Goal: Find specific page/section: Find specific page/section

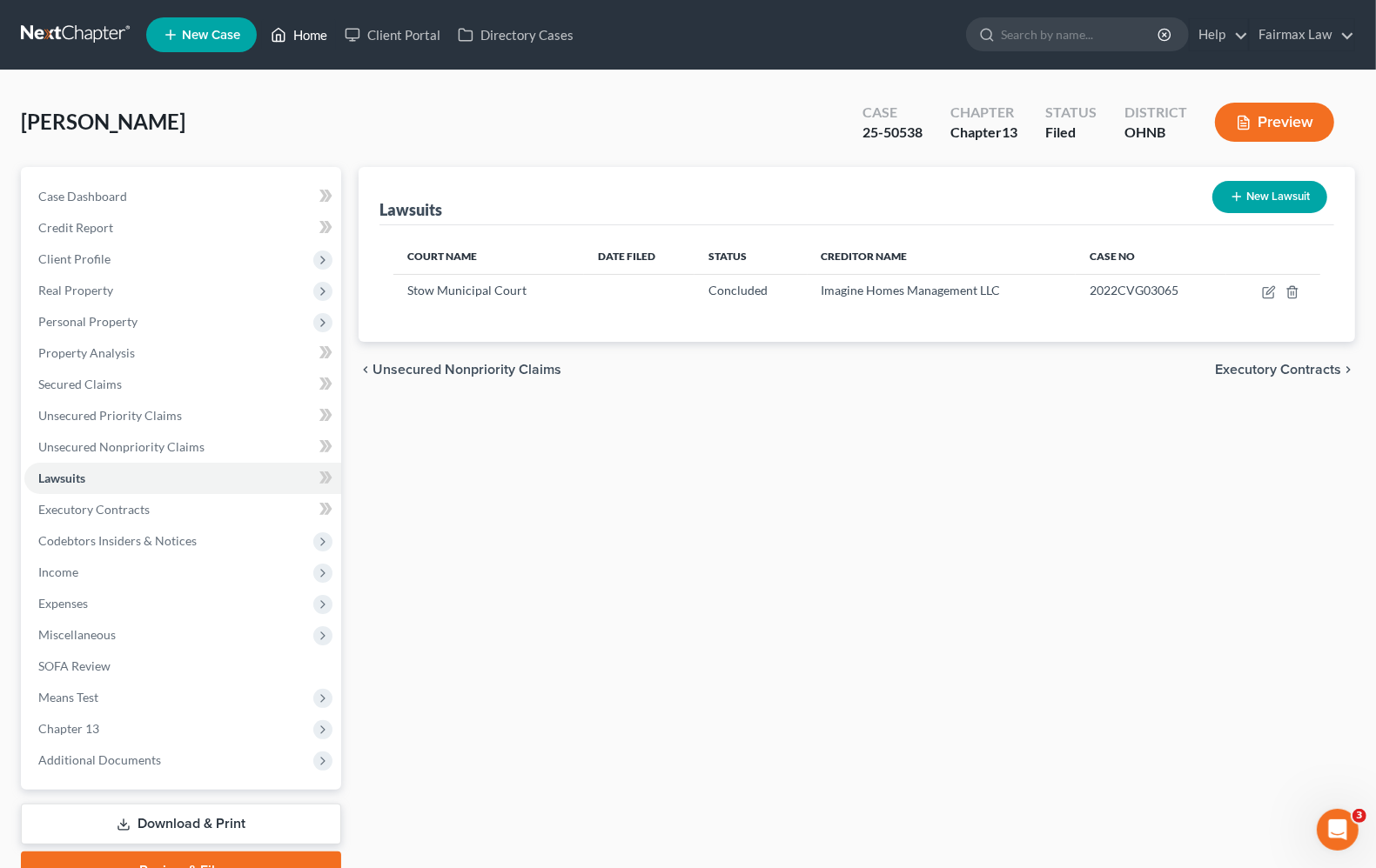
drag, startPoint x: 307, startPoint y: 35, endPoint x: 398, endPoint y: 77, distance: 100.2
click at [309, 36] on link "Home" at bounding box center [298, 35] width 74 height 32
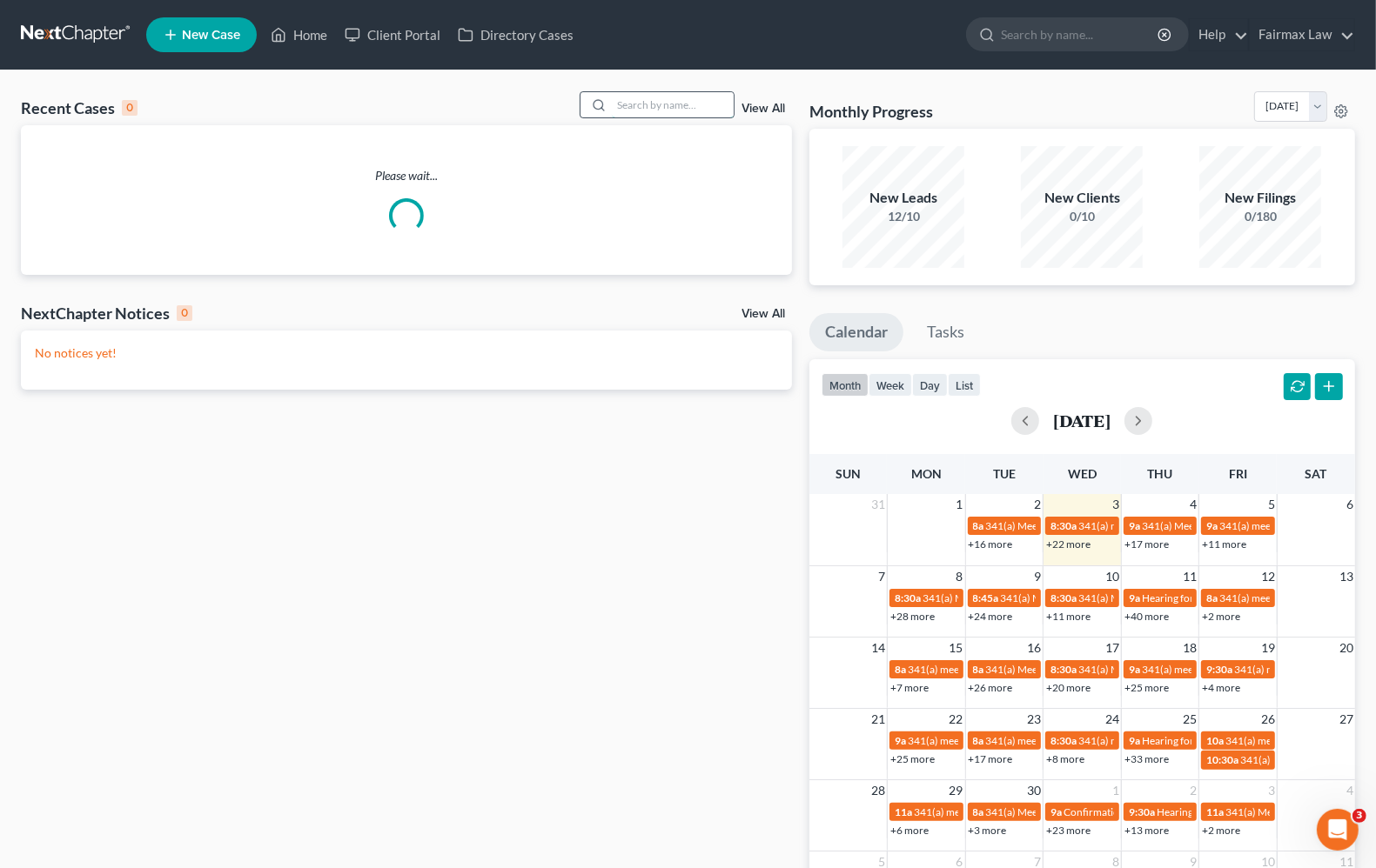
click at [658, 107] on input "search" at bounding box center [673, 105] width 122 height 25
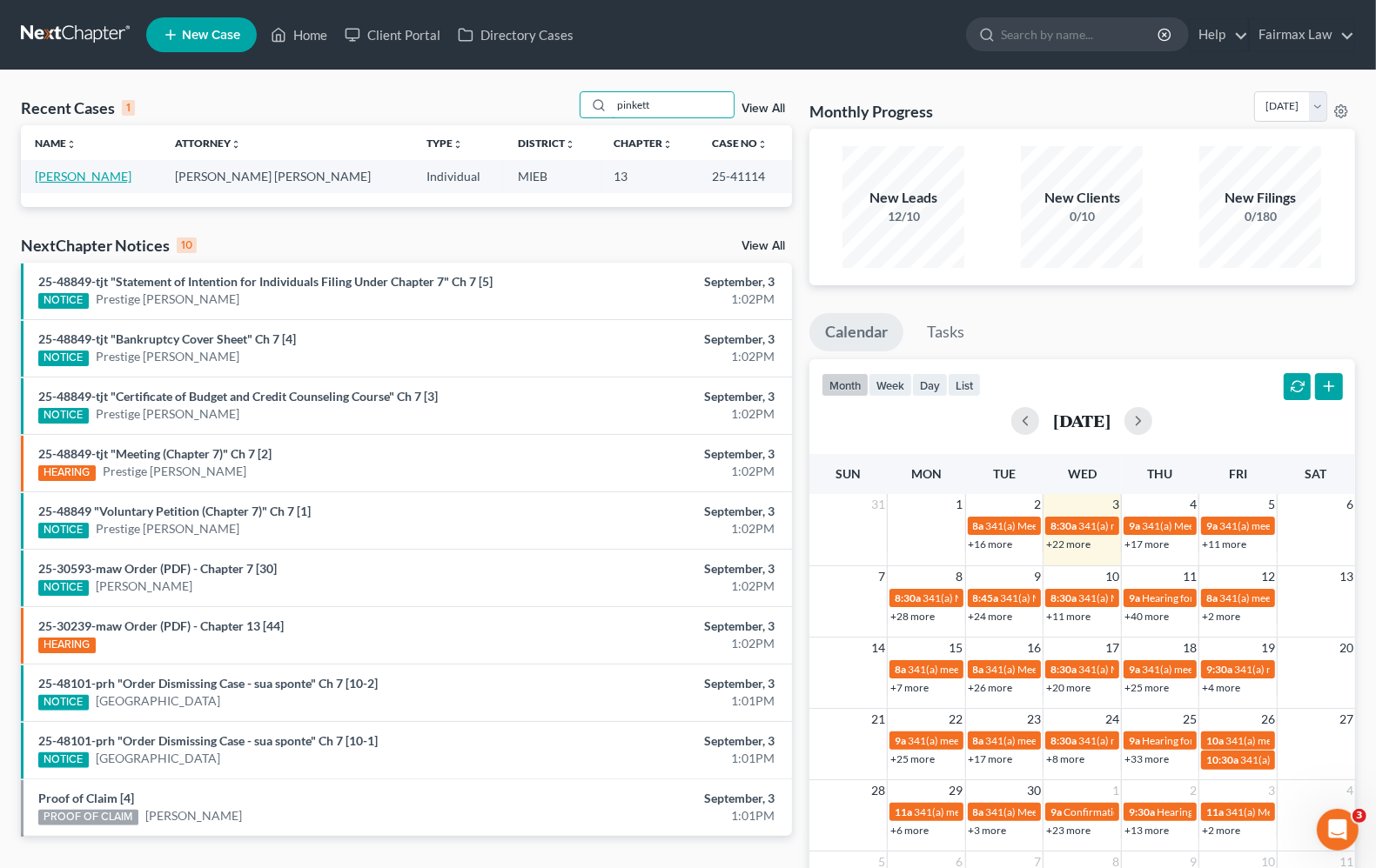
type input "pinkett"
click at [57, 181] on link "[PERSON_NAME]" at bounding box center [83, 176] width 97 height 14
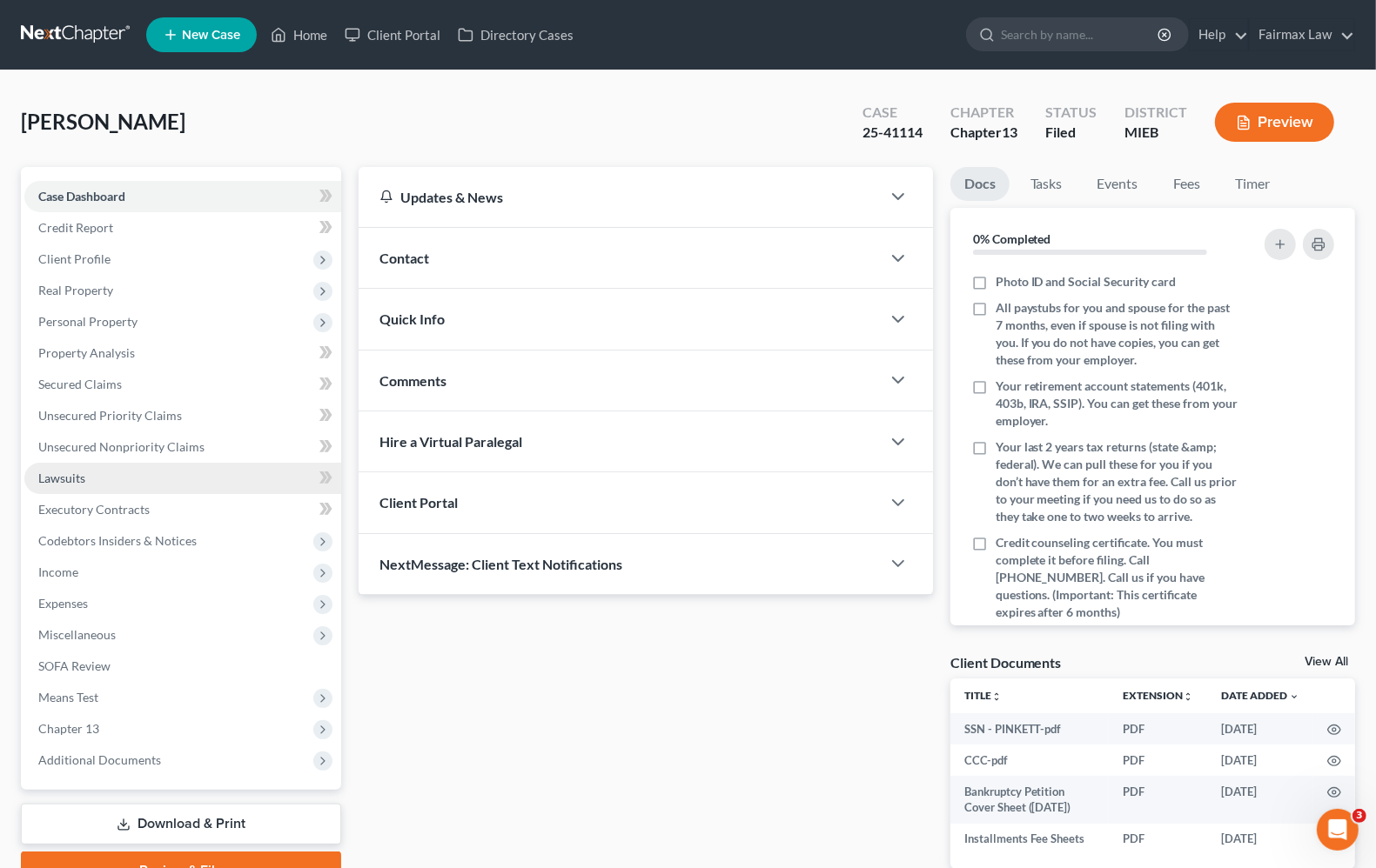
click at [75, 481] on span "Lawsuits" at bounding box center [61, 478] width 47 height 14
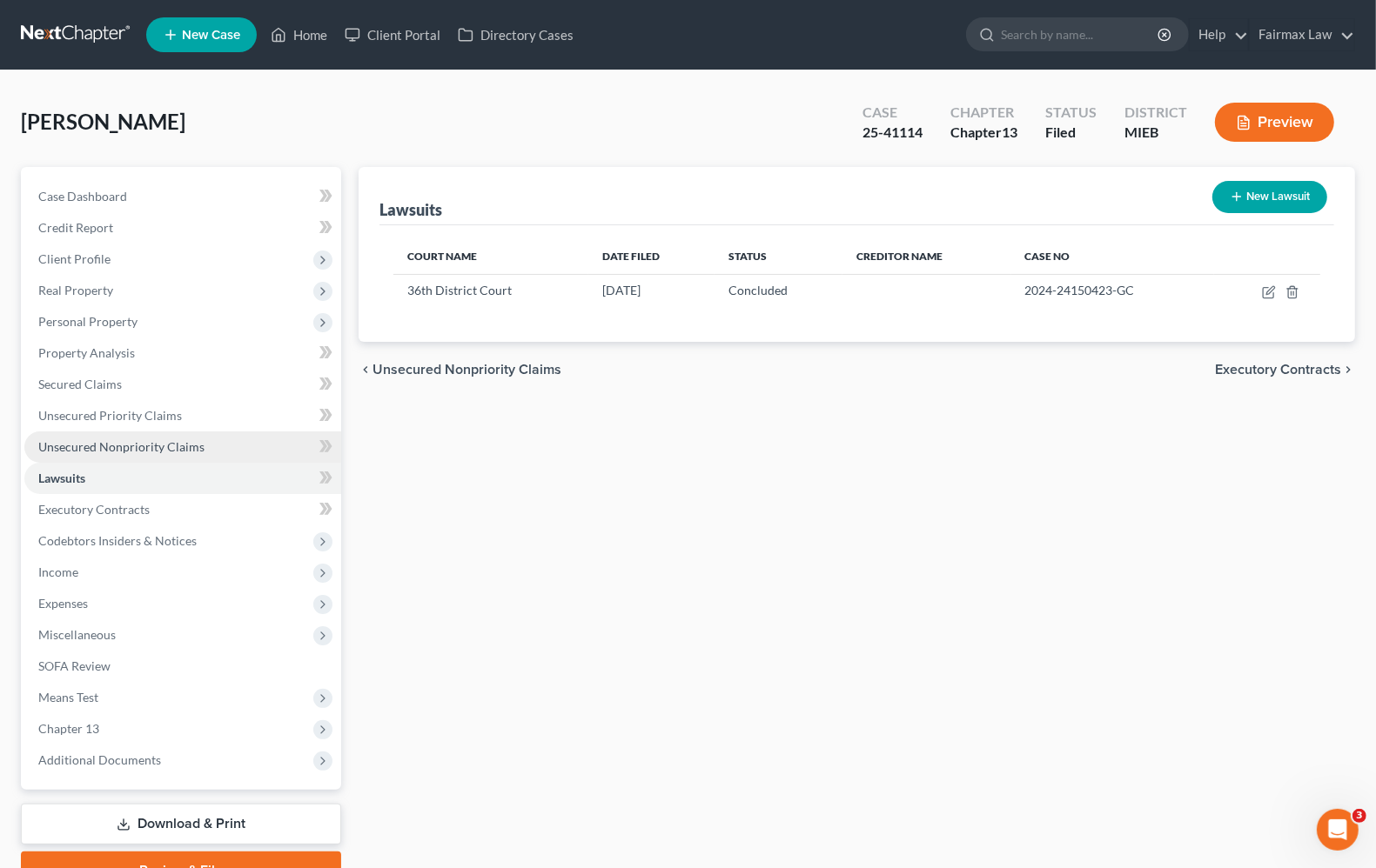
click at [80, 449] on span "Unsecured Nonpriority Claims" at bounding box center [121, 446] width 166 height 14
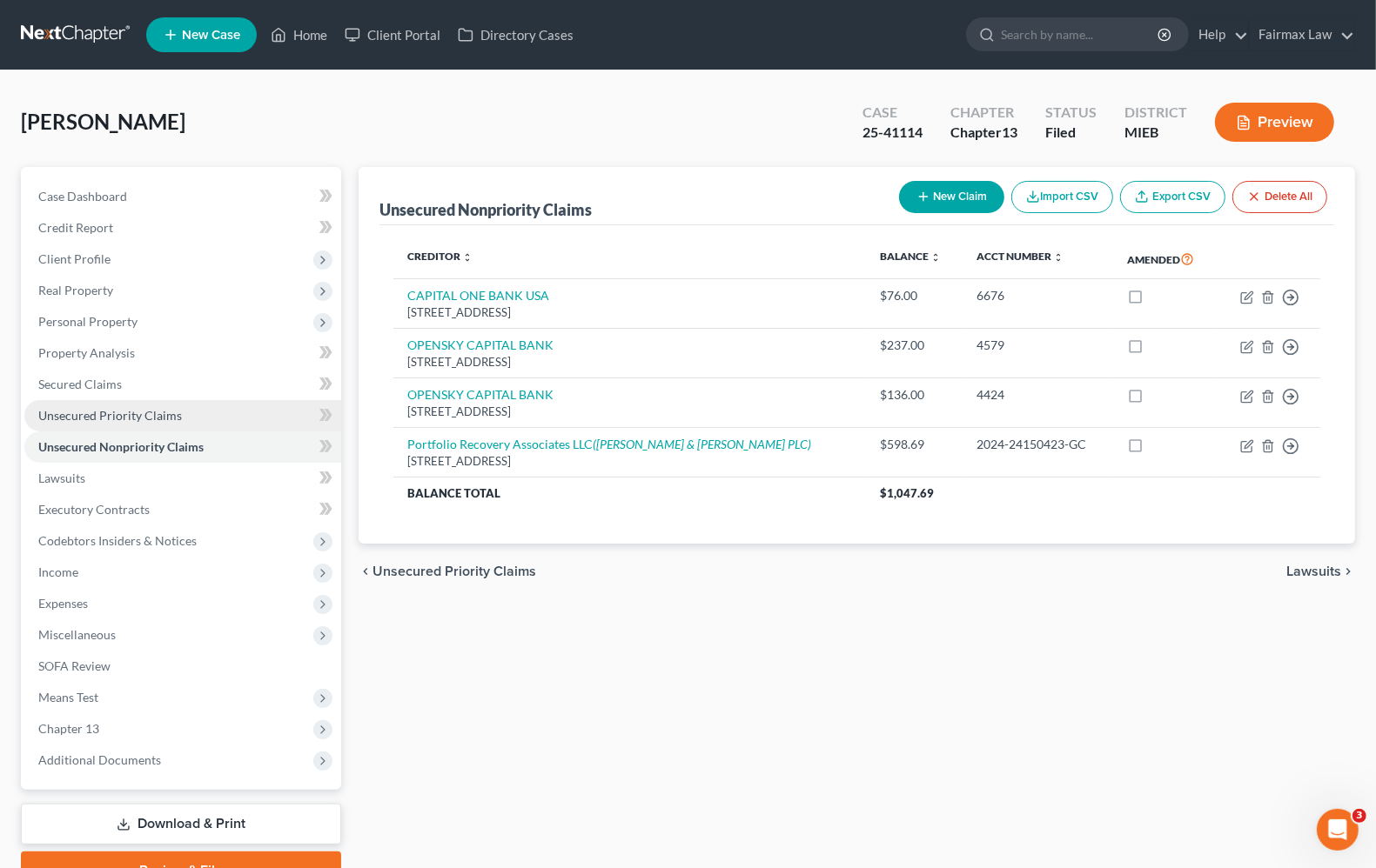
click at [75, 405] on link "Unsecured Priority Claims" at bounding box center [182, 415] width 317 height 32
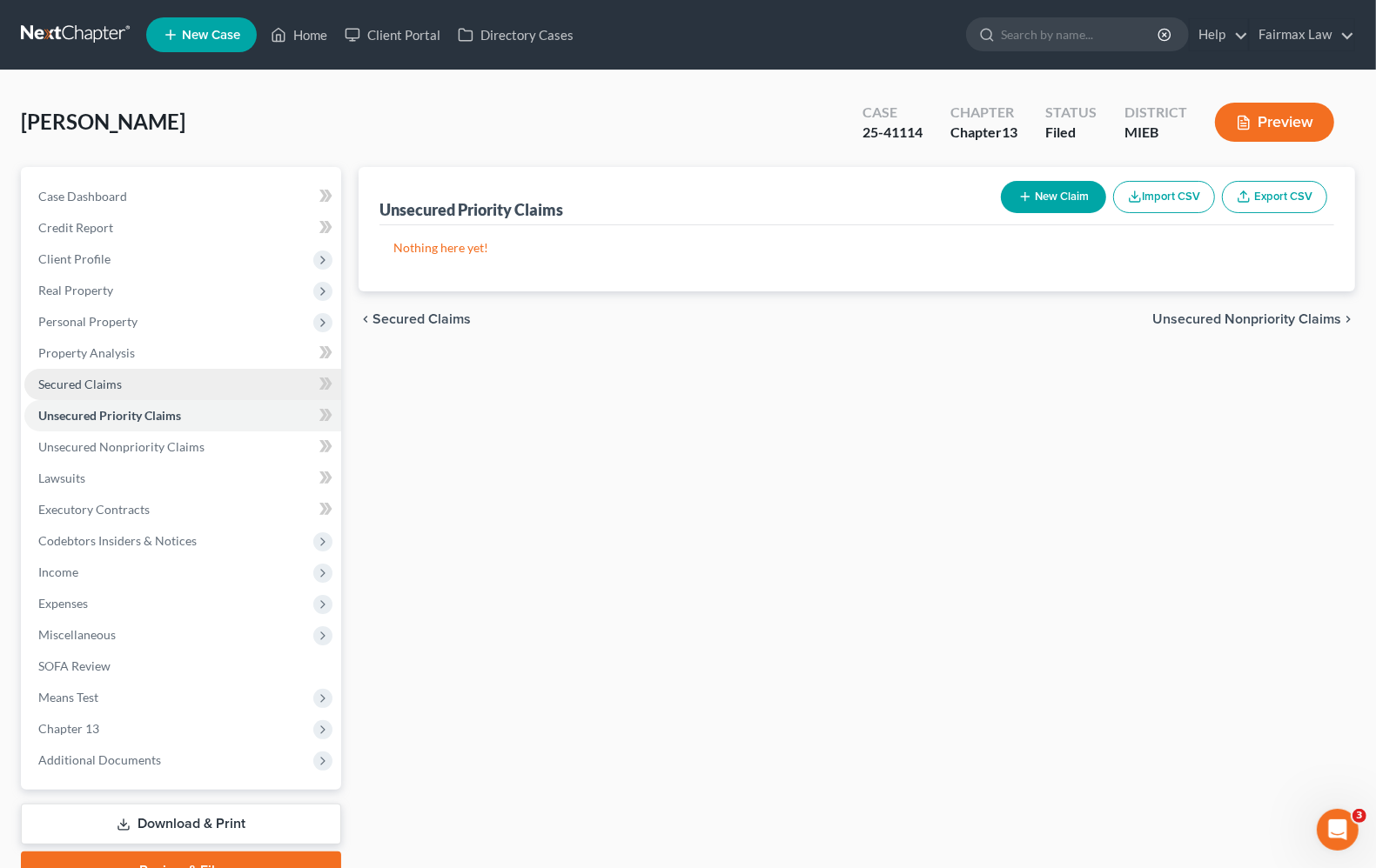
click at [79, 389] on link "Secured Claims" at bounding box center [182, 385] width 317 height 32
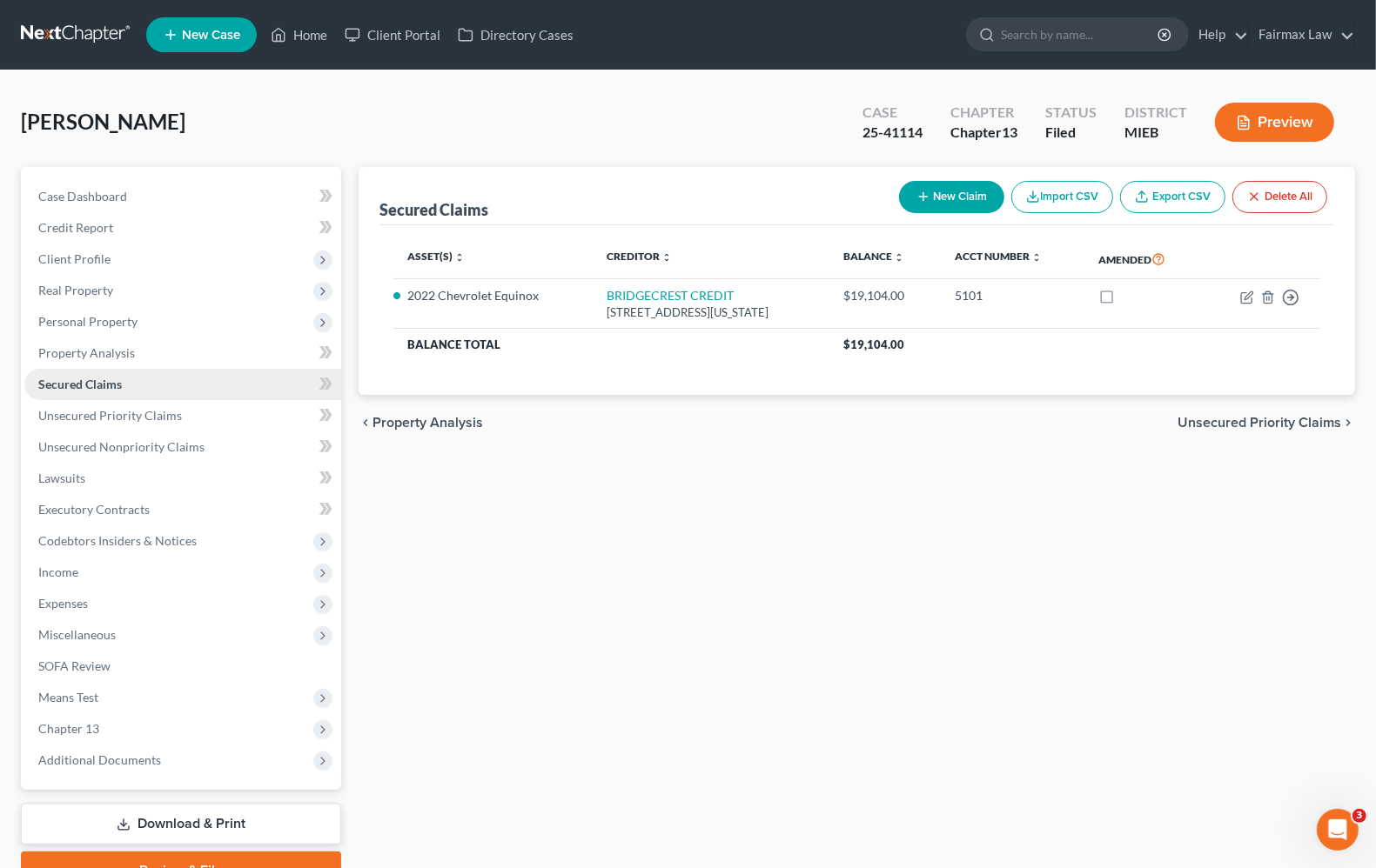
click at [74, 378] on span "Secured Claims" at bounding box center [80, 384] width 83 height 14
click at [140, 413] on span "Unsecured Priority Claims" at bounding box center [110, 414] width 144 height 14
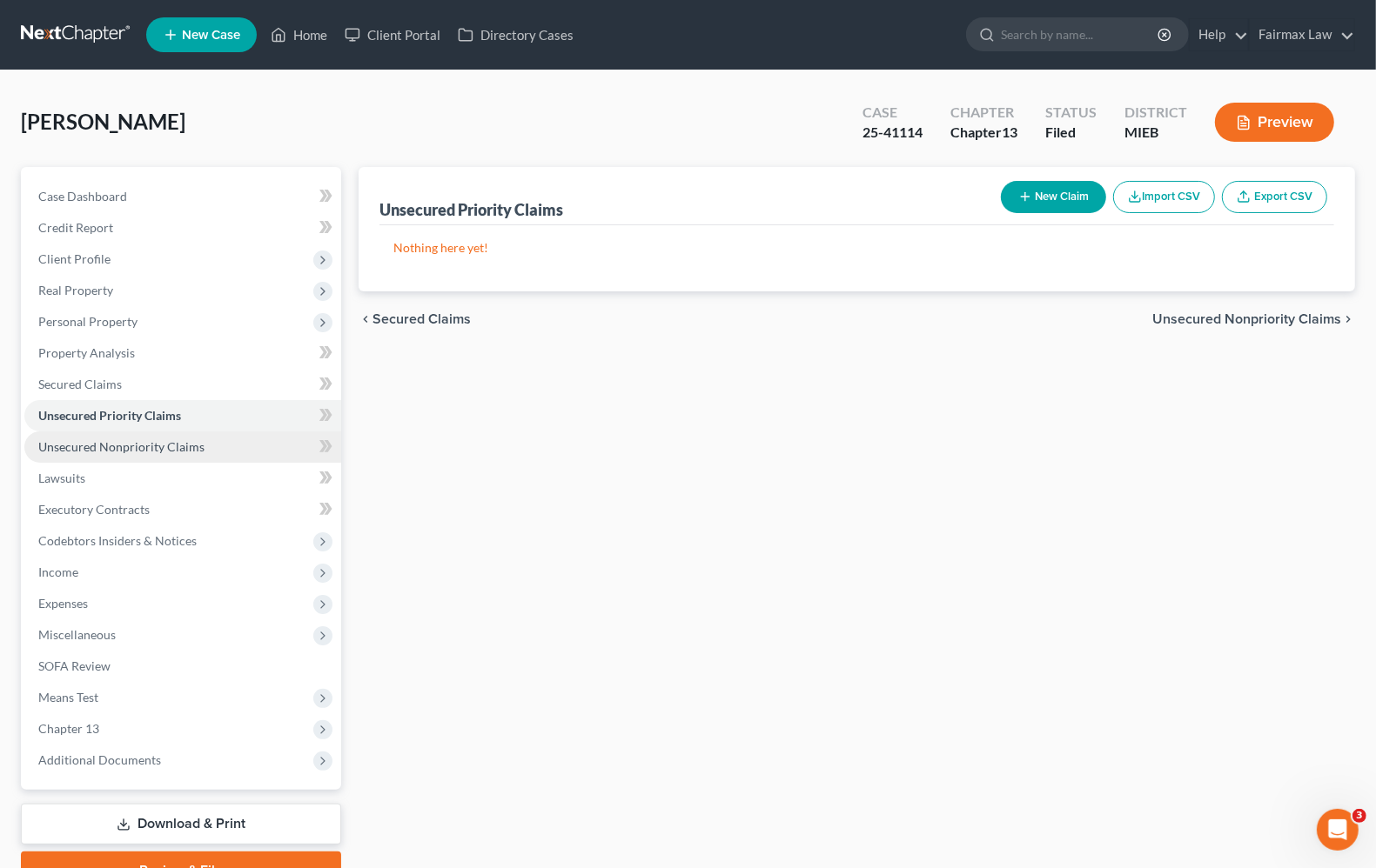
click at [140, 449] on span "Unsecured Nonpriority Claims" at bounding box center [121, 446] width 166 height 14
